Goal: Information Seeking & Learning: Learn about a topic

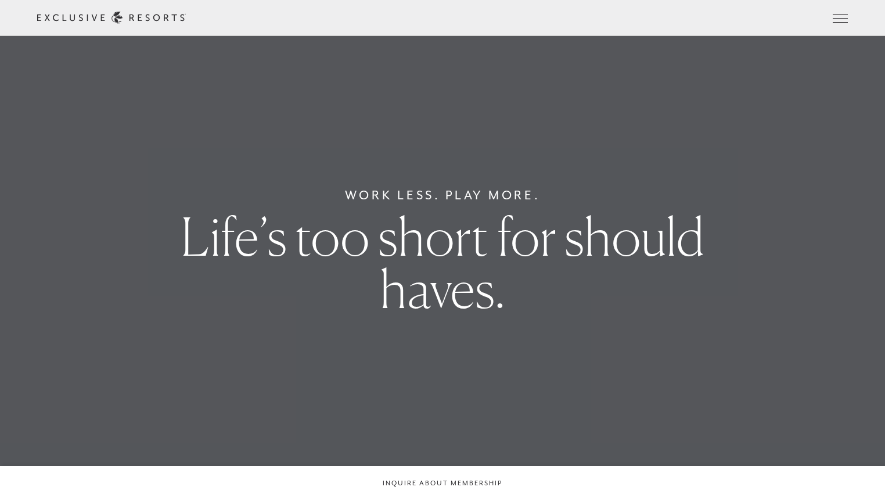
click at [850, 18] on div "Schedule a Meeting Get Started Visit home page Member Login Schedule a Meeting …" at bounding box center [442, 18] width 885 height 36
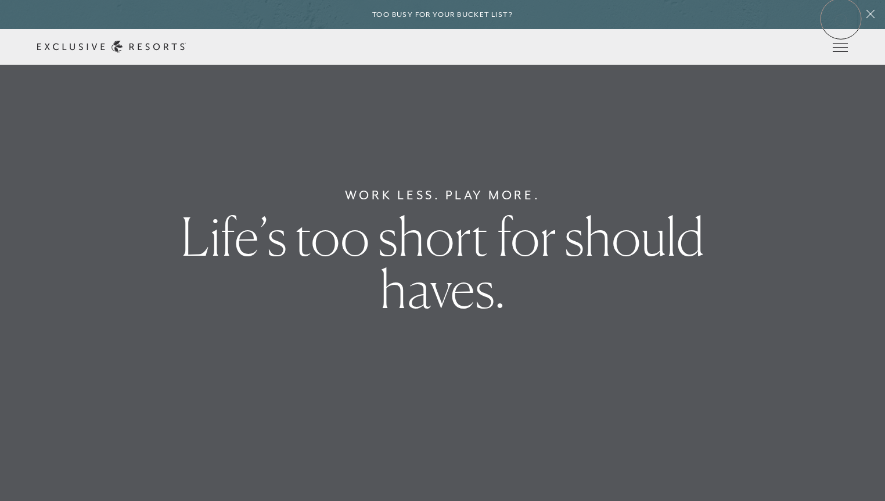
click at [841, 19] on div "Too busy for your bucket list?" at bounding box center [442, 14] width 885 height 29
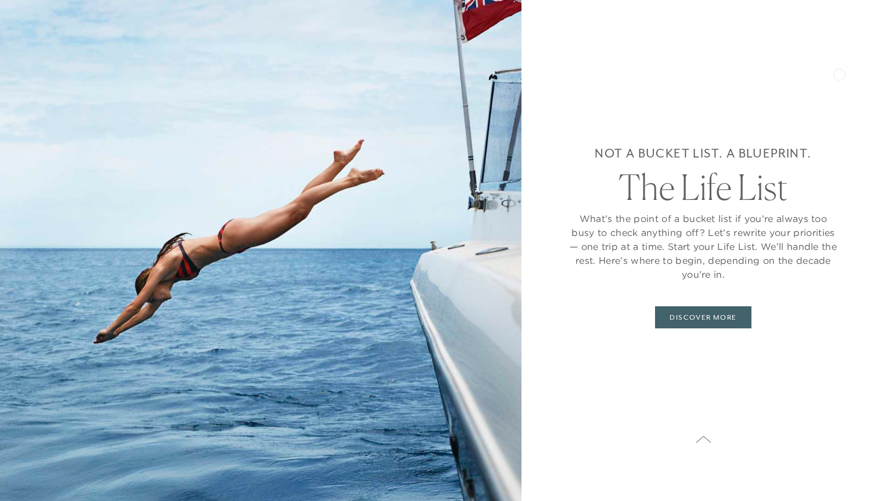
click at [852, 35] on div "Not a bucket list. A blueprint. The Life List What’s the point of a bucket list…" at bounding box center [704, 250] width 364 height 501
click at [707, 432] on button at bounding box center [703, 439] width 29 height 29
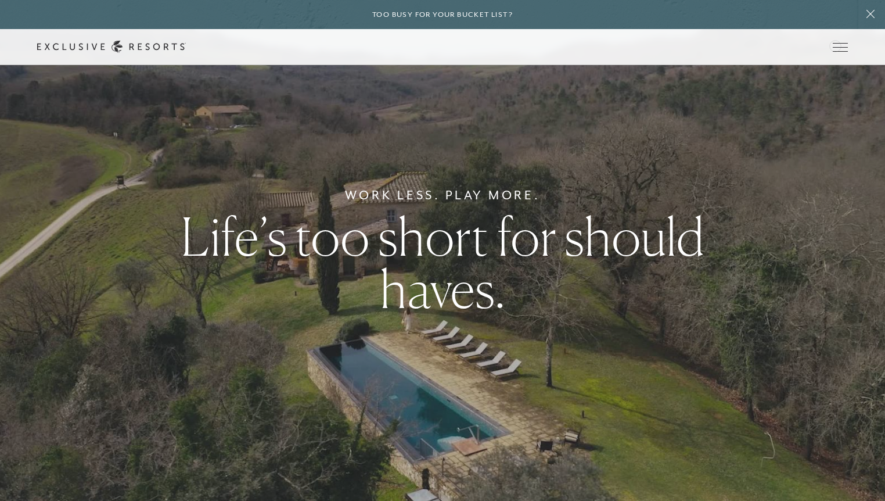
click at [0, 0] on div "Member Login" at bounding box center [0, 0] width 0 height 0
click at [0, 0] on icon at bounding box center [0, 0] width 0 height 0
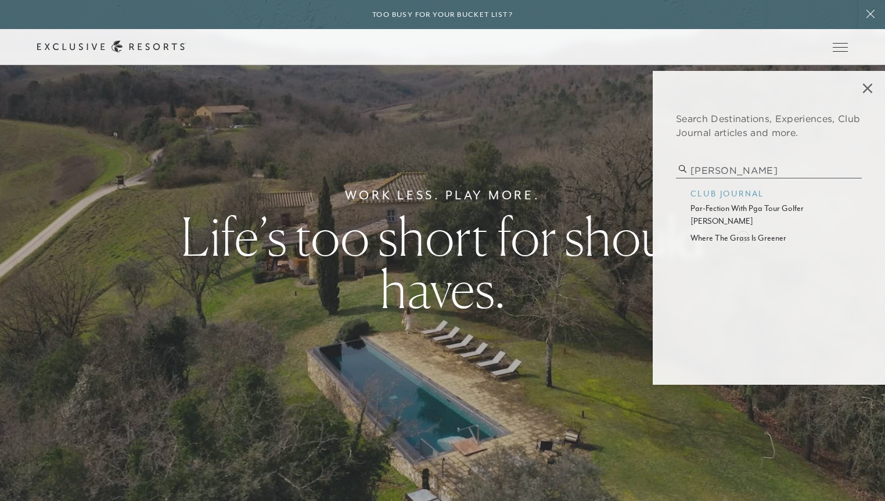
type input "[PERSON_NAME]"
click at [743, 236] on p "where the grass is greener" at bounding box center [769, 238] width 157 height 12
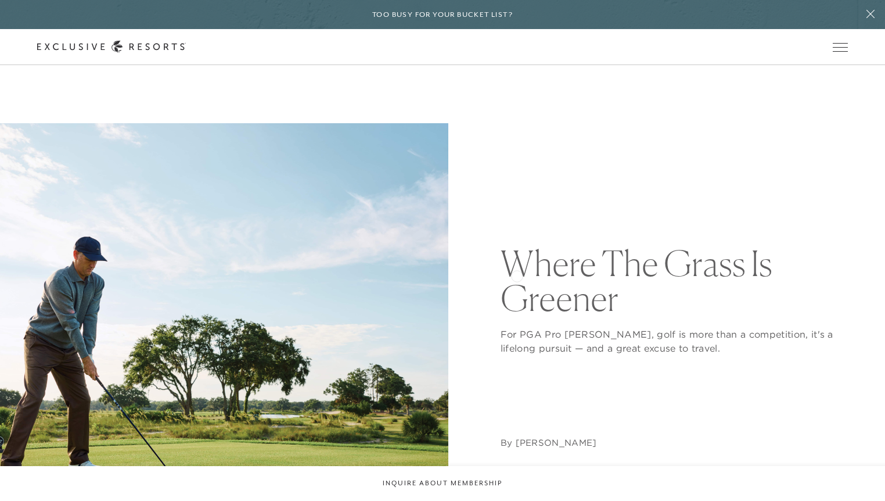
click at [517, 276] on h1 "Where The Grass Is Greener" at bounding box center [674, 281] width 347 height 70
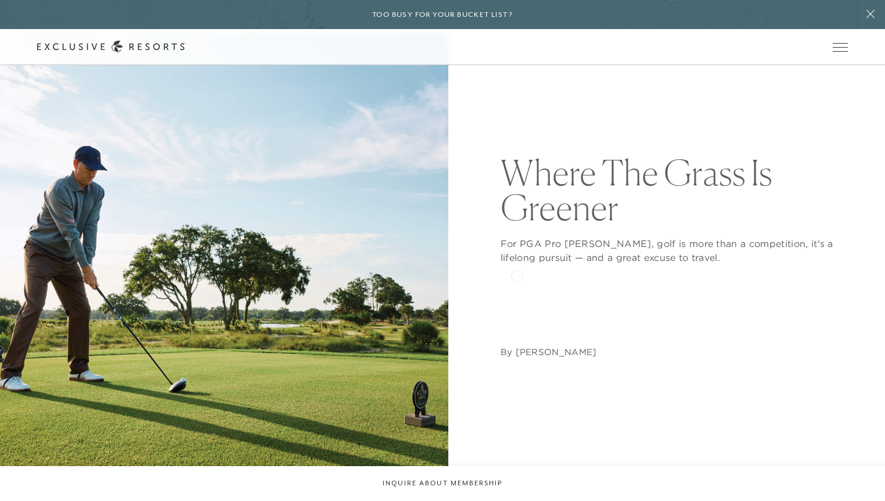
scroll to position [123, 0]
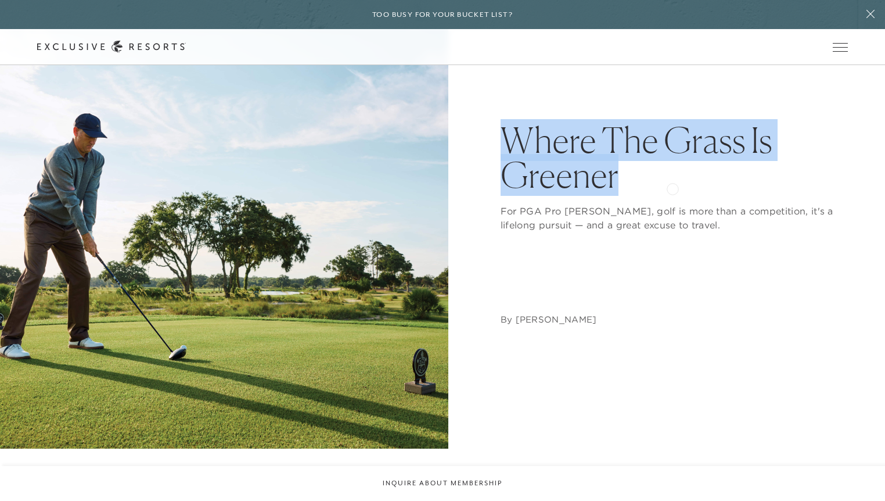
drag, startPoint x: 496, startPoint y: 130, endPoint x: 673, endPoint y: 187, distance: 185.7
click at [673, 187] on div "Where The Grass Is Greener For PGA Pro [PERSON_NAME], golf is more than a compe…" at bounding box center [442, 224] width 811 height 448
copy h1 "Where The Grass Is Greener"
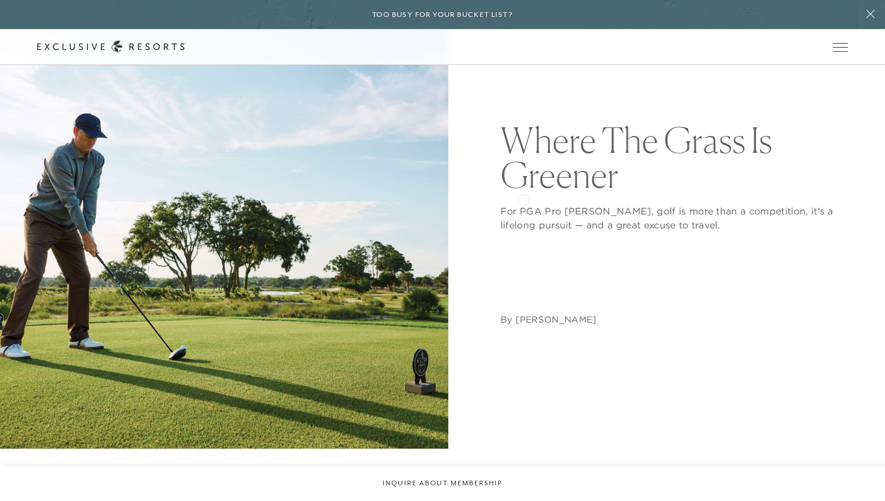
click at [523, 199] on div "For PGA Pro [PERSON_NAME], golf is more than a competition, it's a lifelong pur…" at bounding box center [674, 211] width 347 height 39
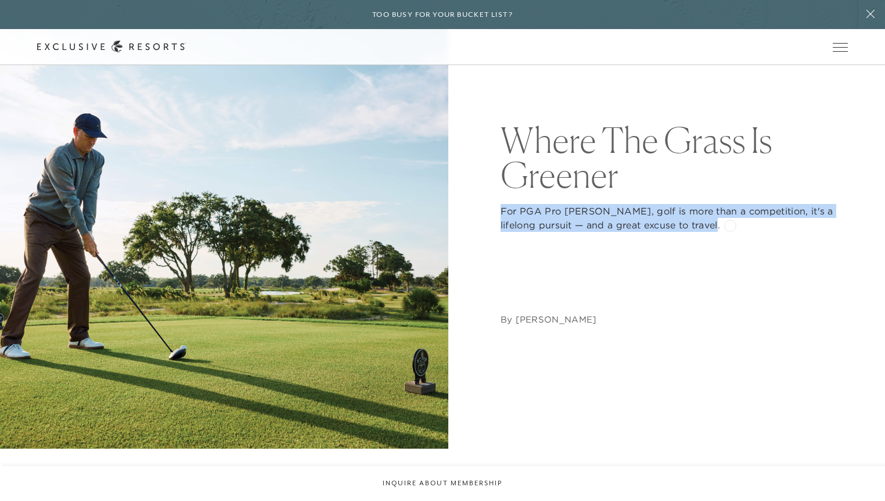
copy p "For PGA Pro [PERSON_NAME], golf is more than a competition, it's a lifelong pur…"
drag, startPoint x: 497, startPoint y: 209, endPoint x: 730, endPoint y: 224, distance: 234.0
click at [730, 224] on div "Where The Grass Is Greener For PGA Pro [PERSON_NAME], golf is more than a compe…" at bounding box center [442, 224] width 811 height 448
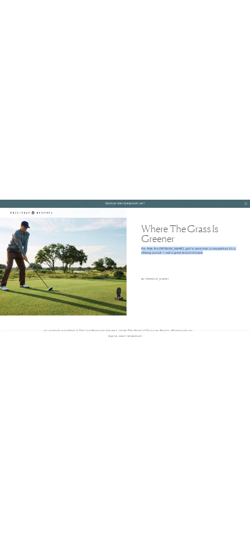
scroll to position [163, 0]
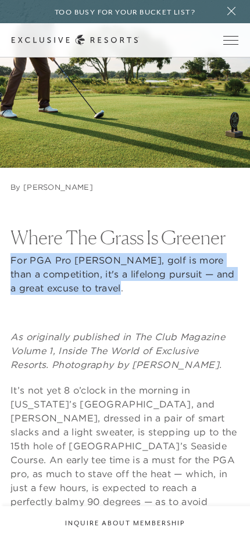
click at [202, 293] on p "For PGA Pro [PERSON_NAME], golf is more than a competition, it's a lifelong pur…" at bounding box center [124, 274] width 229 height 42
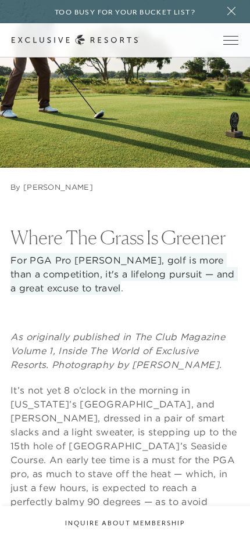
click at [172, 252] on div "For PGA Pro [PERSON_NAME], golf is more than a competition, it's a lifelong pur…" at bounding box center [124, 271] width 229 height 48
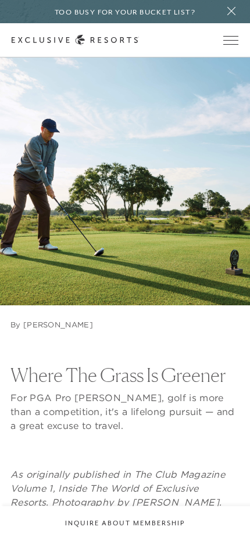
scroll to position [26, 0]
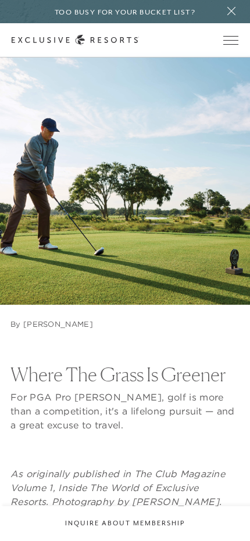
click at [233, 12] on icon at bounding box center [231, 10] width 16 height 9
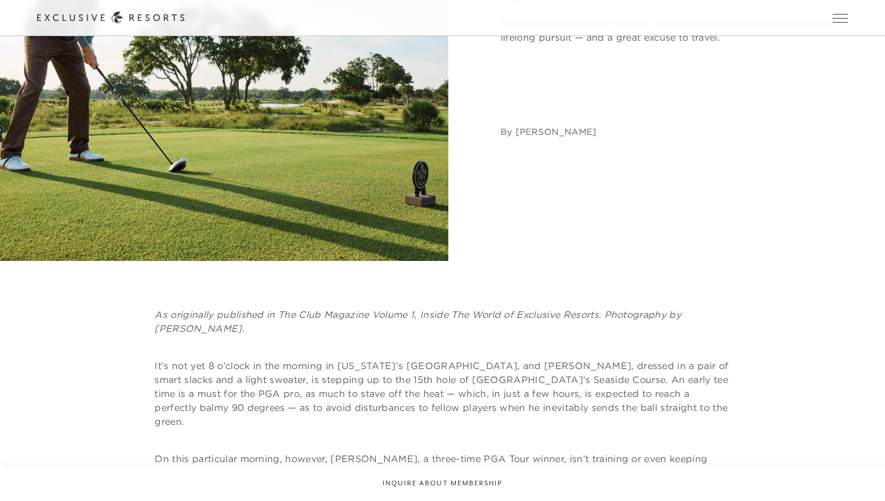
scroll to position [224, 0]
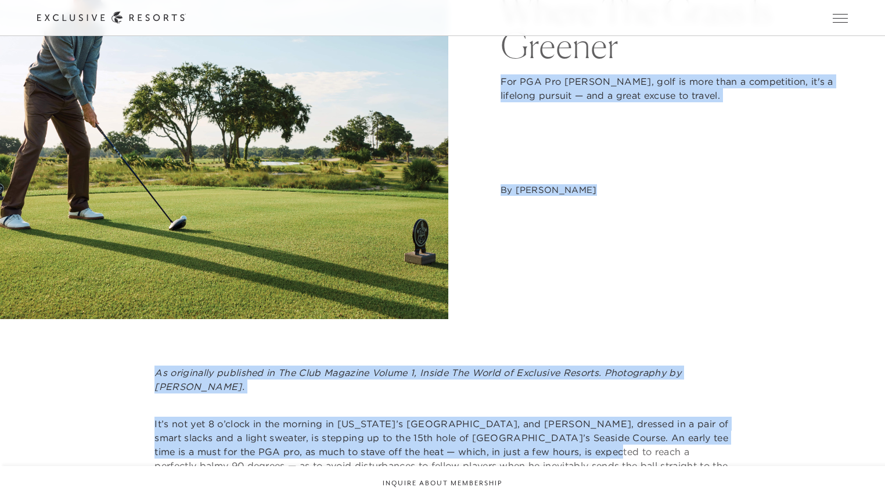
drag, startPoint x: 496, startPoint y: 74, endPoint x: 557, endPoint y: 448, distance: 379.5
click at [576, 204] on div "Where The Grass Is Greener For PGA Pro [PERSON_NAME], golf is more than a compe…" at bounding box center [674, 94] width 347 height 448
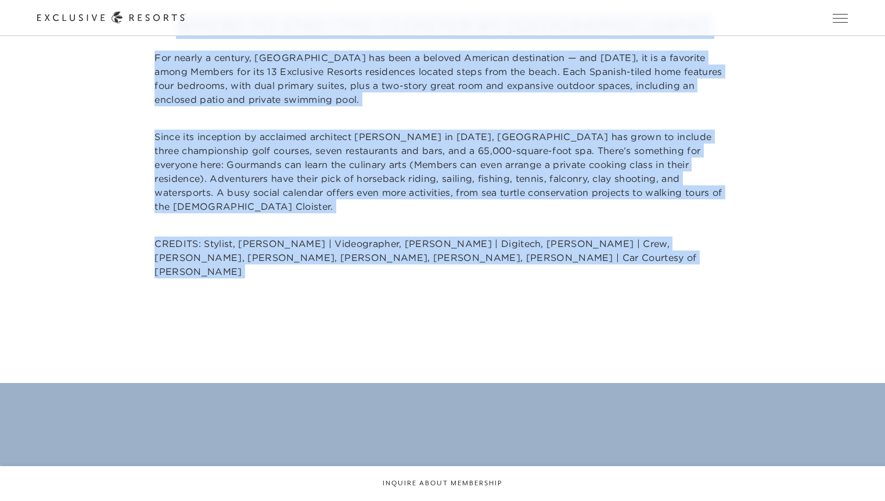
scroll to position [4234, 0]
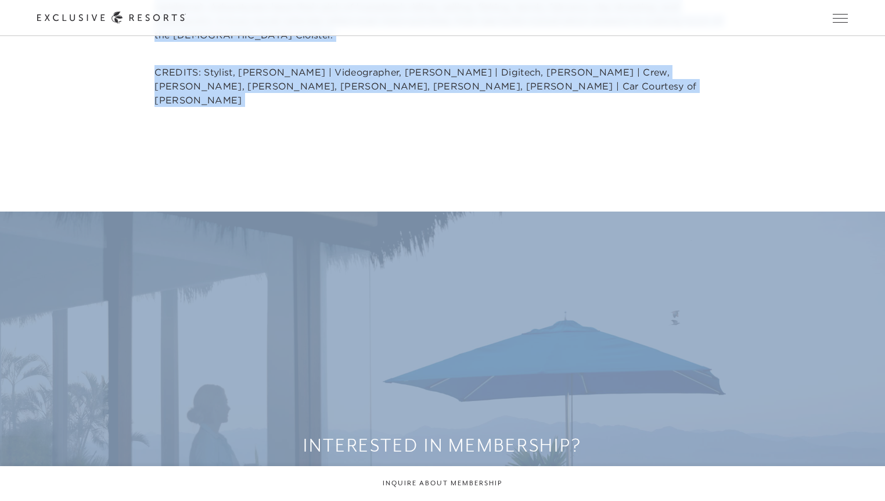
drag, startPoint x: 499, startPoint y: 81, endPoint x: 592, endPoint y: 77, distance: 93.0
copy article "Lor IPS Dol Sitamet Cons, adip el sedd eius t incididuntu, la'e d magnaali enim…"
